Goal: Transaction & Acquisition: Purchase product/service

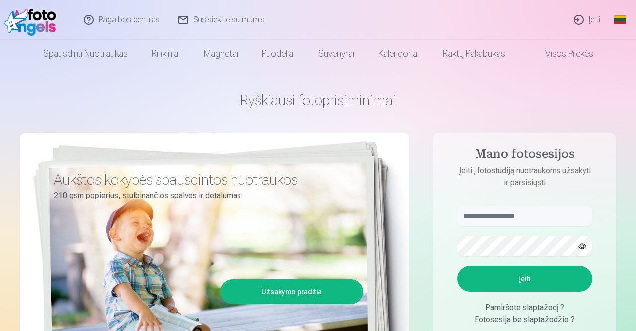
click at [581, 17] on link "Įeiti" at bounding box center [587, 20] width 45 height 40
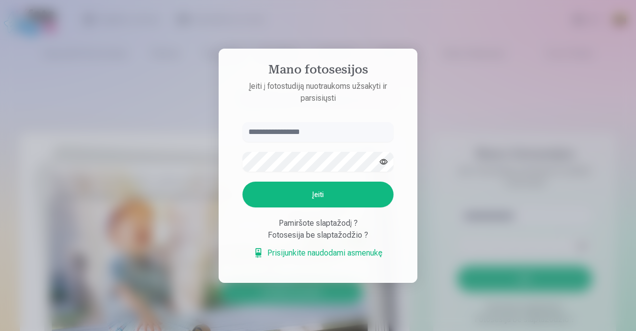
click at [306, 133] on input "text" at bounding box center [317, 132] width 151 height 20
type input "**********"
click at [342, 189] on button "Įeiti" at bounding box center [317, 195] width 151 height 26
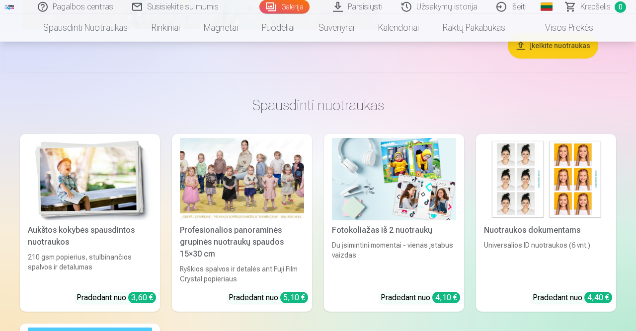
scroll to position [4082, 0]
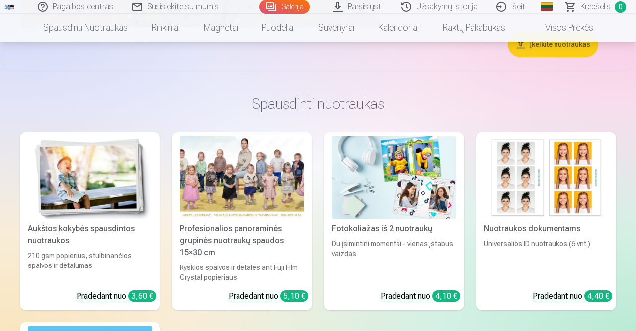
click at [118, 207] on img at bounding box center [90, 178] width 124 height 83
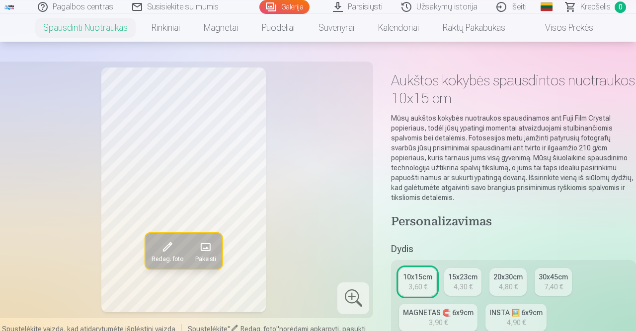
scroll to position [52, 0]
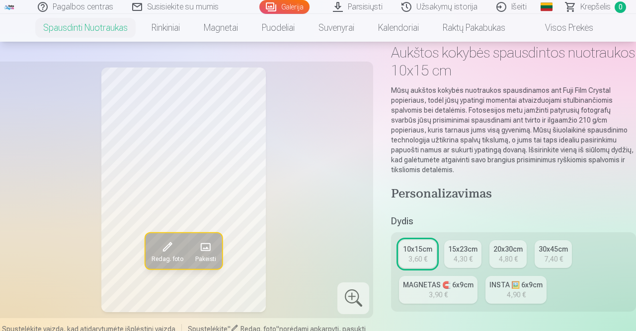
click at [453, 286] on div "MAGNETAS 🧲 6x9cm" at bounding box center [438, 285] width 71 height 10
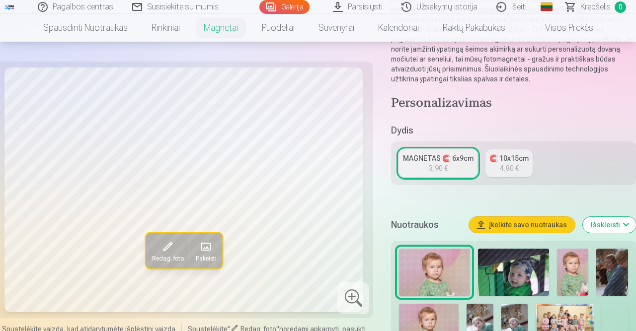
scroll to position [155, 0]
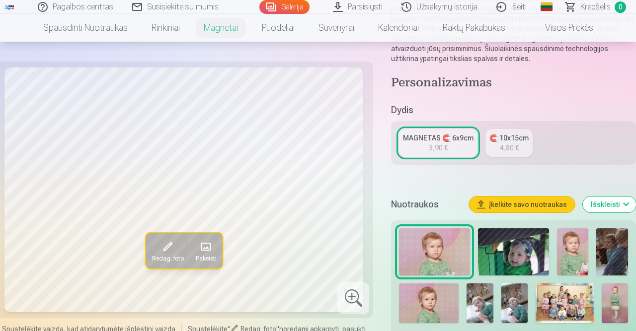
click at [502, 141] on div "🧲 10x15cm" at bounding box center [508, 138] width 39 height 10
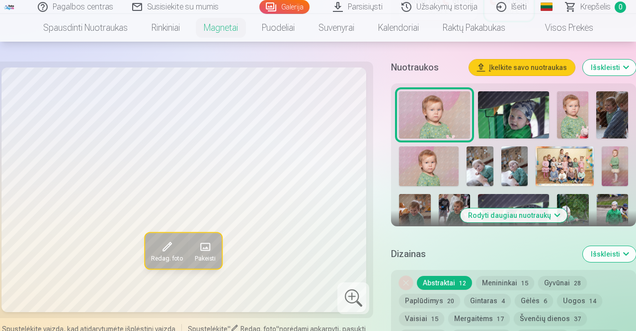
scroll to position [310, 0]
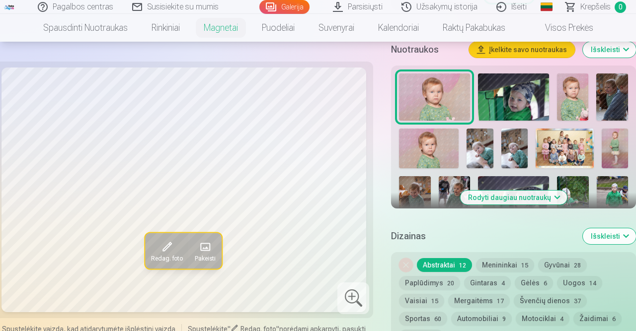
click at [558, 155] on img at bounding box center [565, 149] width 58 height 40
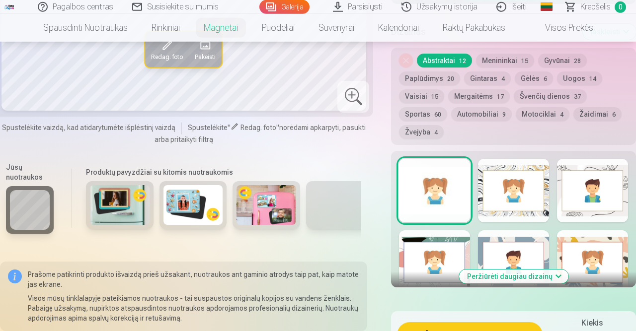
scroll to position [517, 0]
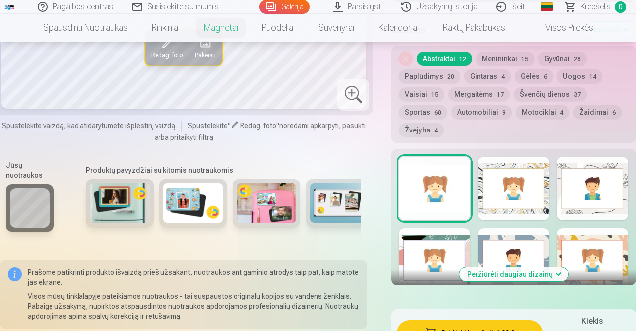
click at [109, 198] on img at bounding box center [120, 203] width 60 height 40
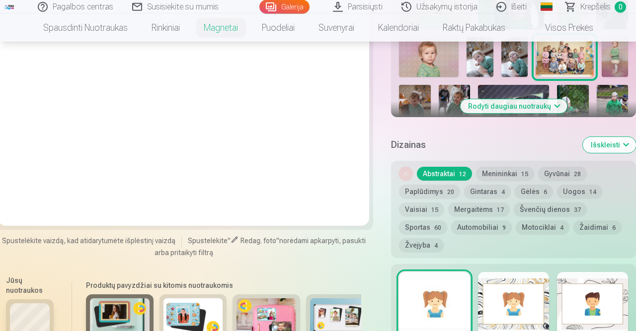
scroll to position [465, 0]
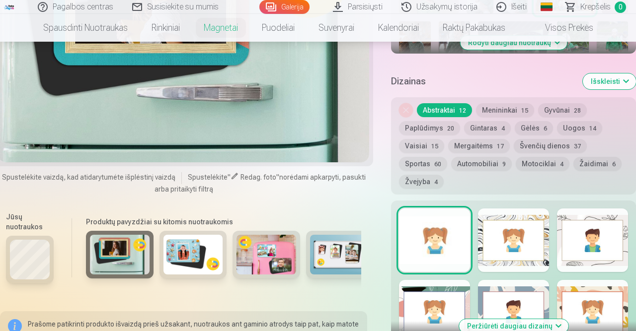
click at [197, 260] on img at bounding box center [193, 255] width 60 height 40
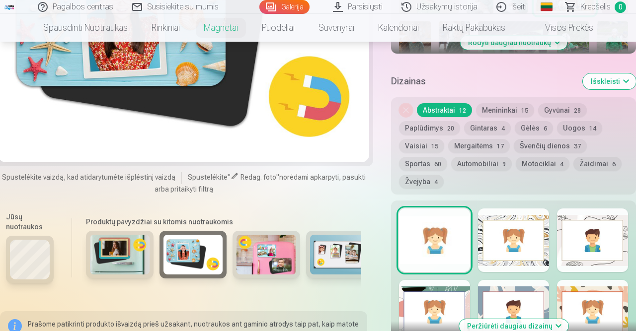
click at [273, 261] on img at bounding box center [267, 255] width 60 height 40
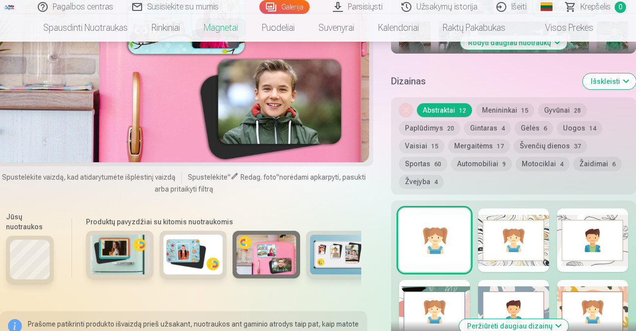
click at [329, 253] on img at bounding box center [340, 255] width 60 height 40
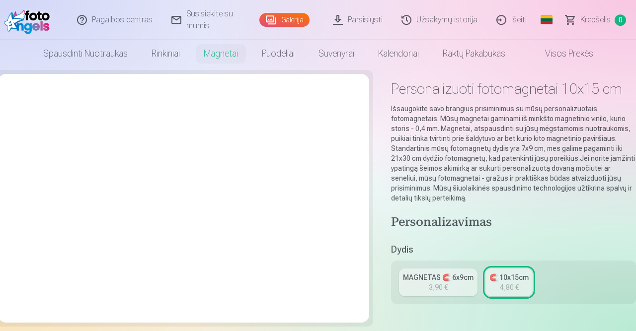
scroll to position [0, 0]
